Goal: Register for event/course

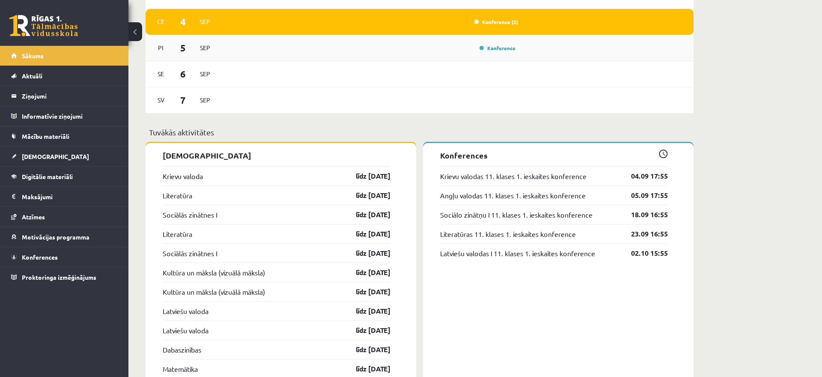
scroll to position [698, 0]
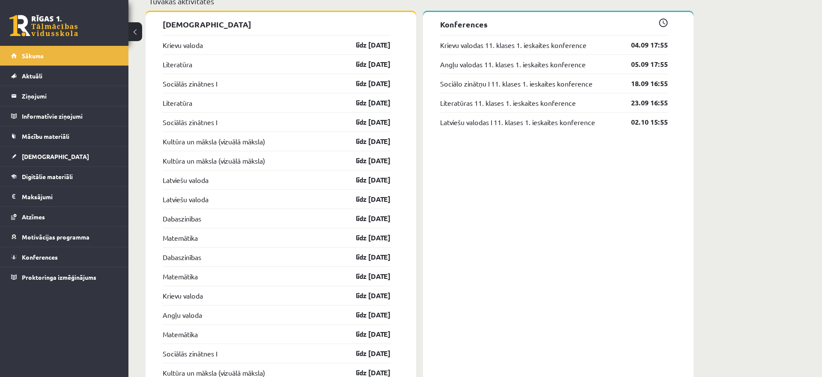
click at [511, 51] on div "Krievu valodas 11. klases 1. ieskaites konference 04.09 17:55" at bounding box center [554, 44] width 228 height 19
click at [511, 48] on link "Krievu valodas 11. klases 1. ieskaites konference" at bounding box center [513, 45] width 146 height 10
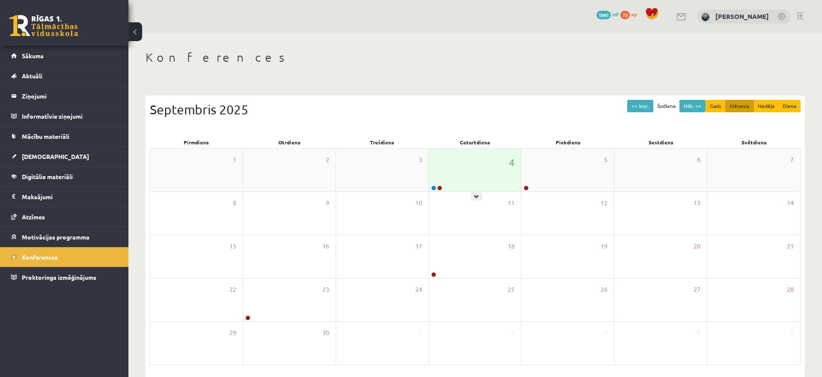
click at [490, 154] on div "4" at bounding box center [475, 169] width 92 height 43
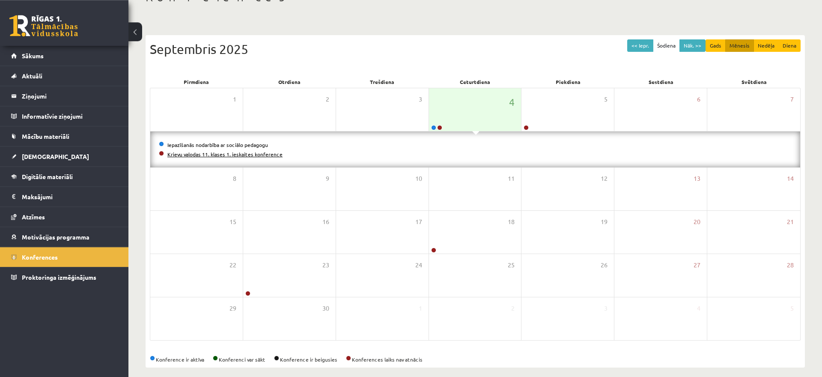
scroll to position [68, 0]
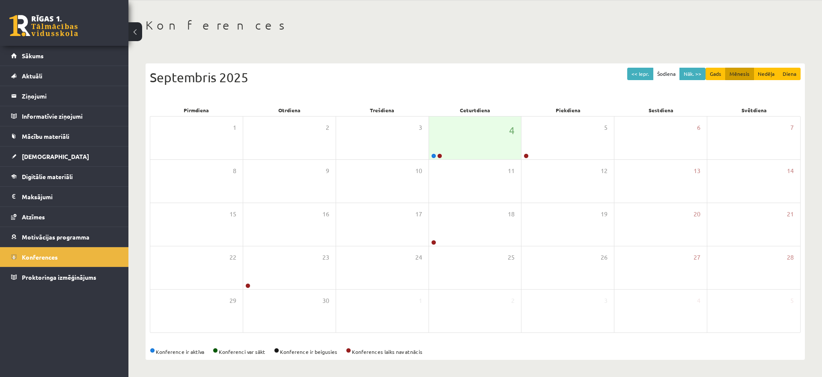
scroll to position [32, 0]
click at [484, 151] on div "4" at bounding box center [475, 137] width 92 height 43
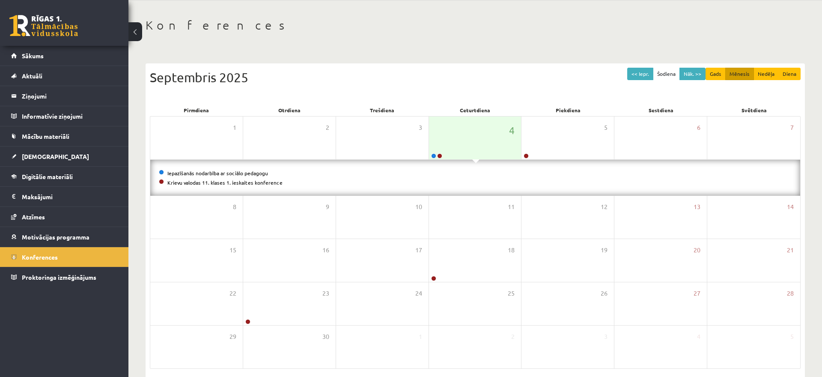
click at [176, 176] on li "Iepazīšanās nodarbība ar sociālo pedagogu" at bounding box center [475, 172] width 632 height 9
click at [177, 169] on li "Iepazīšanās nodarbība ar sociālo pedagogu" at bounding box center [475, 172] width 632 height 9
click at [179, 175] on link "Iepazīšanās nodarbība ar sociālo pedagogu" at bounding box center [217, 172] width 101 height 7
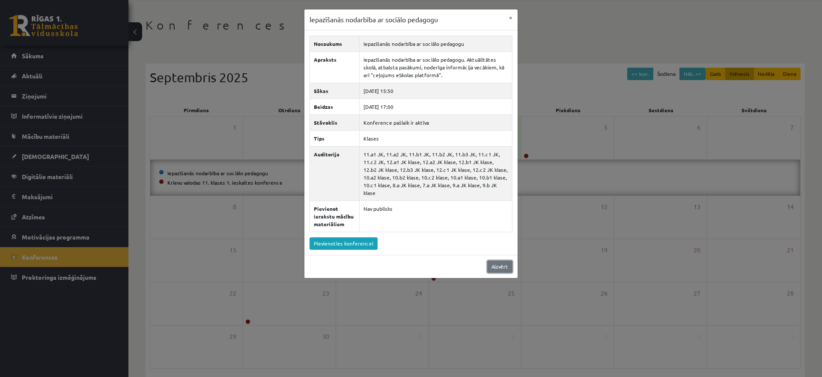
click at [504, 260] on link "Aizvērt" at bounding box center [499, 266] width 25 height 12
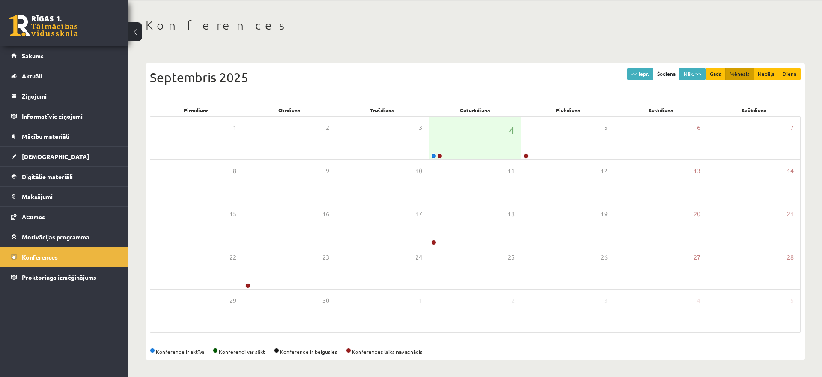
click at [80, 26] on div "0 Dāvanas 1041 mP 73 xp" at bounding box center [64, 23] width 128 height 46
click at [51, 34] on link at bounding box center [43, 25] width 68 height 21
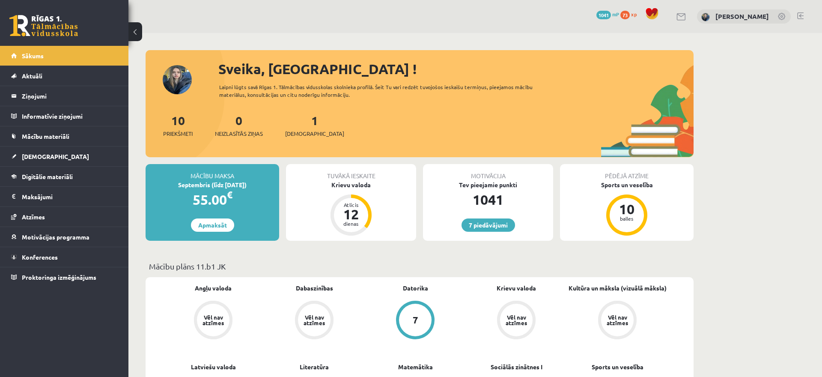
click at [800, 17] on link at bounding box center [800, 15] width 6 height 7
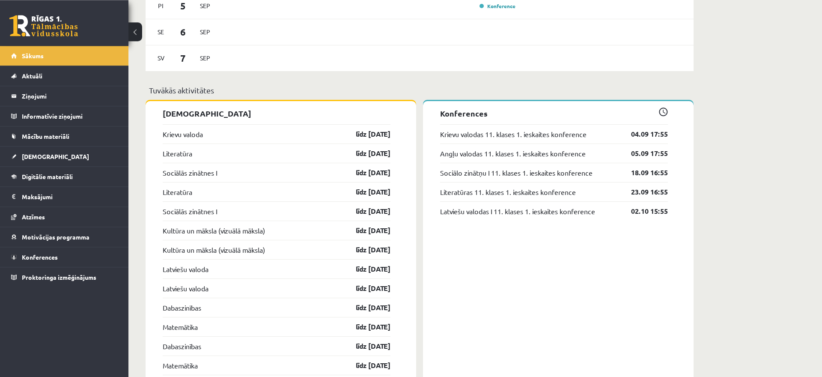
scroll to position [655, 0]
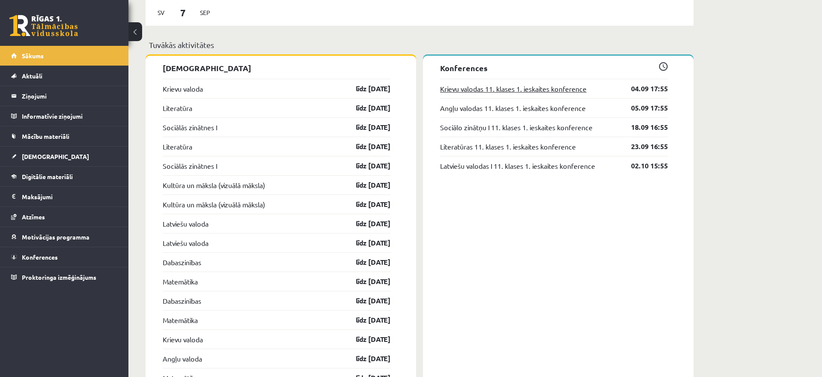
click at [511, 88] on link "Krievu valodas 11. klases 1. ieskaites konference" at bounding box center [513, 88] width 146 height 10
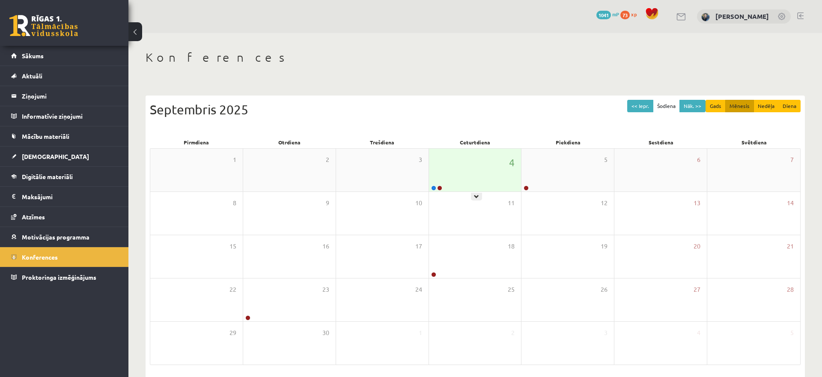
click at [482, 177] on div "4" at bounding box center [475, 169] width 92 height 43
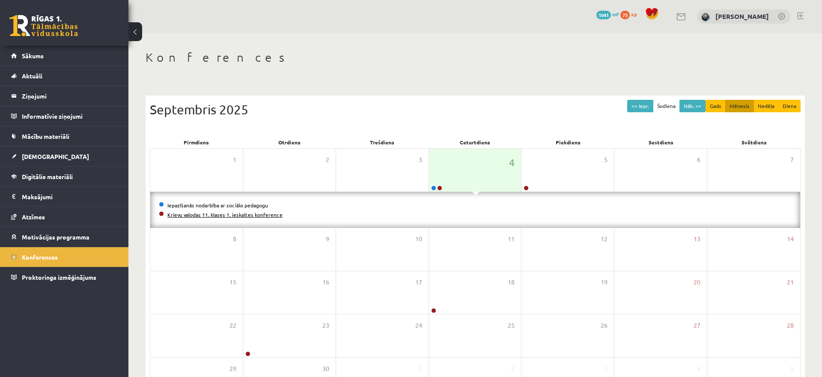
click at [232, 213] on link "Krievu valodas 11. klases 1. ieskaites konference" at bounding box center [224, 214] width 115 height 7
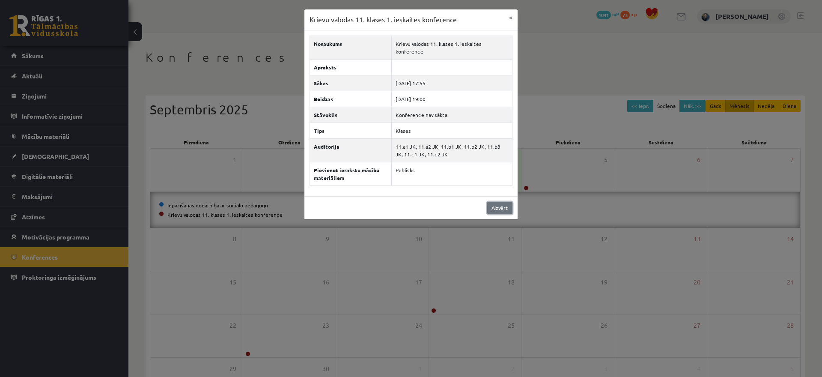
click at [498, 202] on link "Aizvērt" at bounding box center [499, 208] width 25 height 12
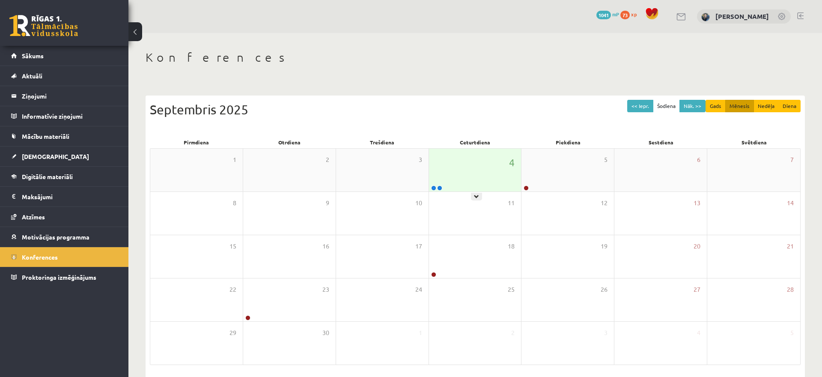
click at [471, 173] on div "4" at bounding box center [475, 169] width 92 height 43
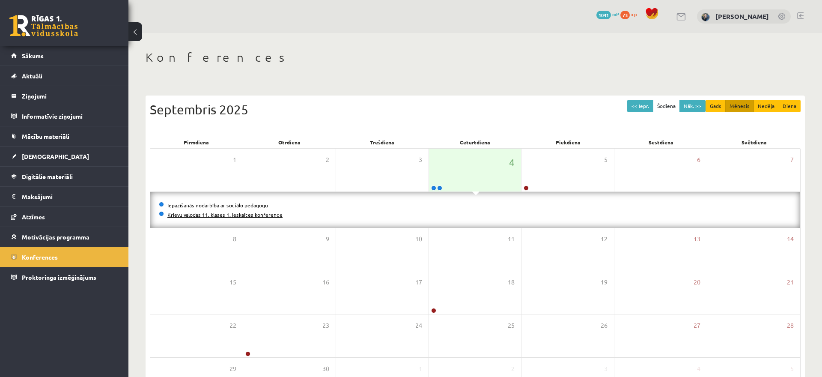
click at [197, 214] on link "Krievu valodas 11. klases 1. ieskaites konference" at bounding box center [224, 214] width 115 height 7
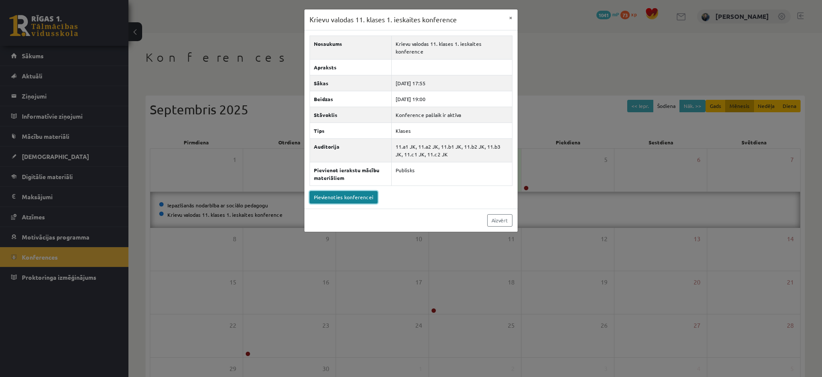
click at [353, 191] on link "Pievienoties konferencei" at bounding box center [343, 197] width 68 height 12
